Goal: Transaction & Acquisition: Purchase product/service

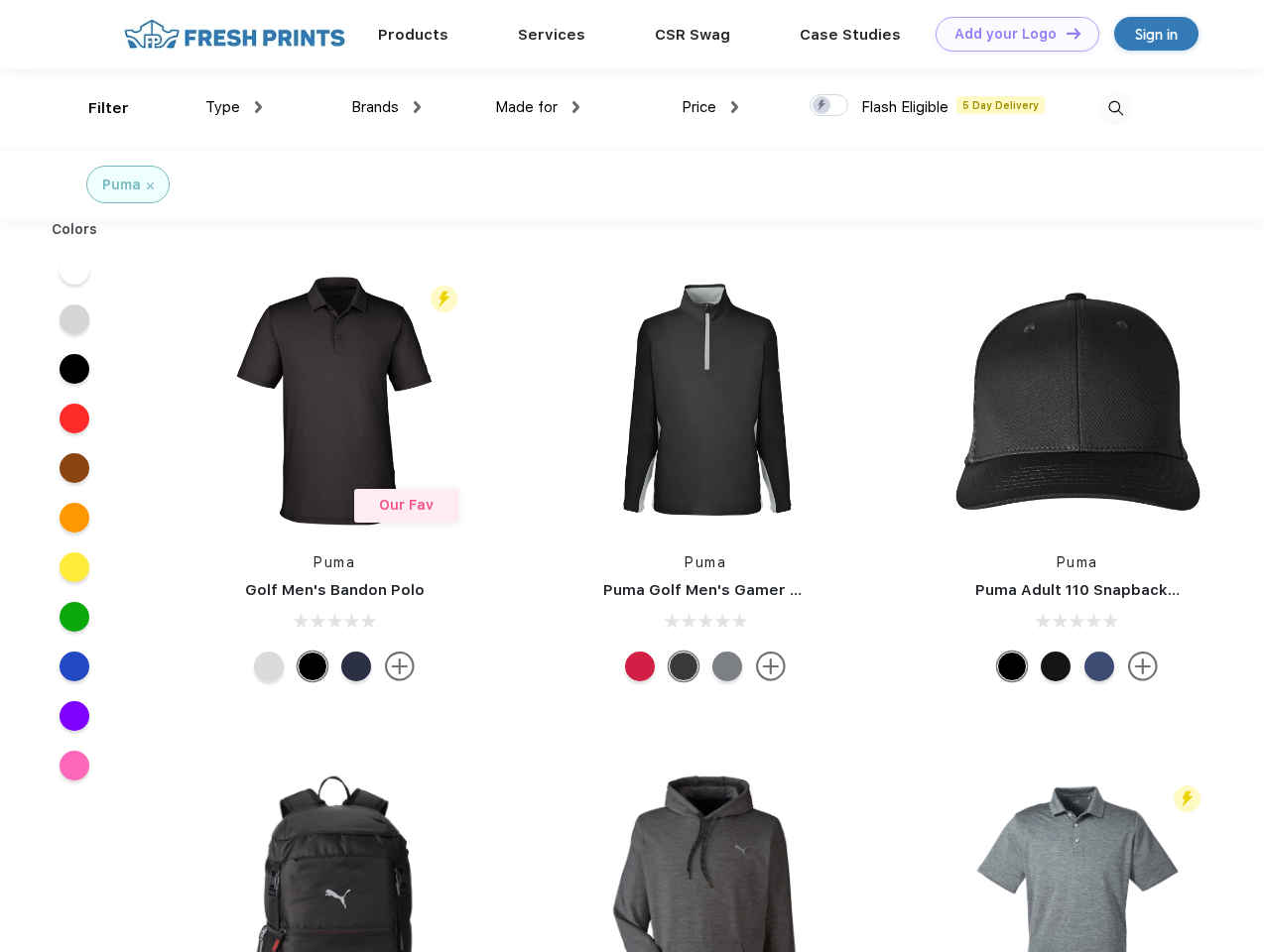
click at [1010, 34] on link "Add your Logo Design Tool" at bounding box center [1017, 34] width 164 height 35
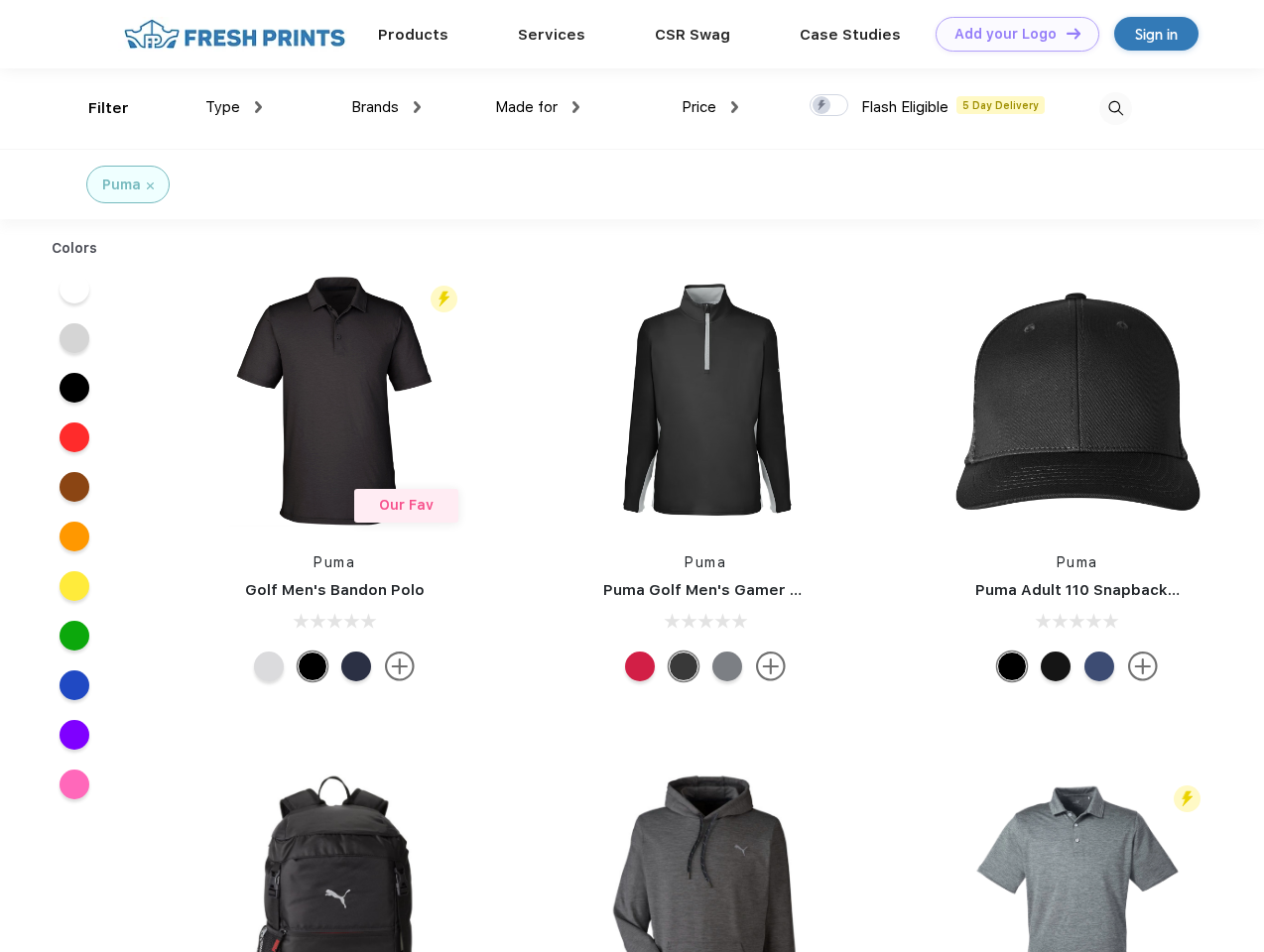
click at [0, 0] on div "Design Tool" at bounding box center [0, 0] width 0 height 0
click at [1064, 33] on link "Add your Logo Design Tool" at bounding box center [1017, 34] width 164 height 35
click at [95, 108] on div "Filter" at bounding box center [108, 108] width 41 height 23
click at [235, 107] on span "Type" at bounding box center [223, 107] width 35 height 18
click at [386, 107] on span "Brands" at bounding box center [375, 107] width 48 height 18
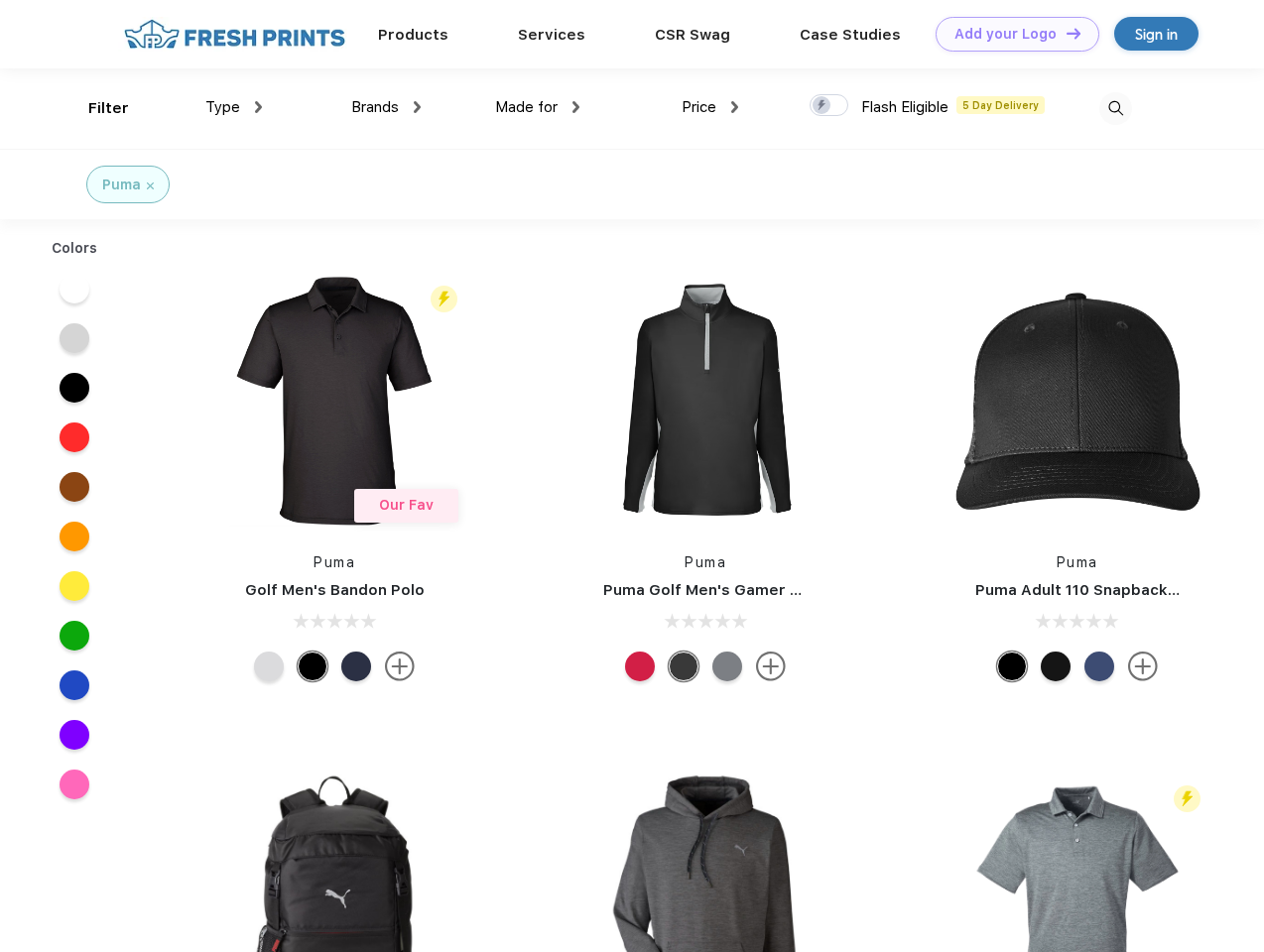
click at [538, 107] on span "Made for" at bounding box center [526, 107] width 63 height 18
click at [711, 107] on span "Price" at bounding box center [699, 107] width 35 height 18
click at [830, 106] on div at bounding box center [829, 105] width 39 height 22
click at [823, 106] on input "checkbox" at bounding box center [816, 99] width 13 height 13
click at [1115, 108] on img at bounding box center [1115, 108] width 33 height 33
